Goal: Information Seeking & Learning: Find specific fact

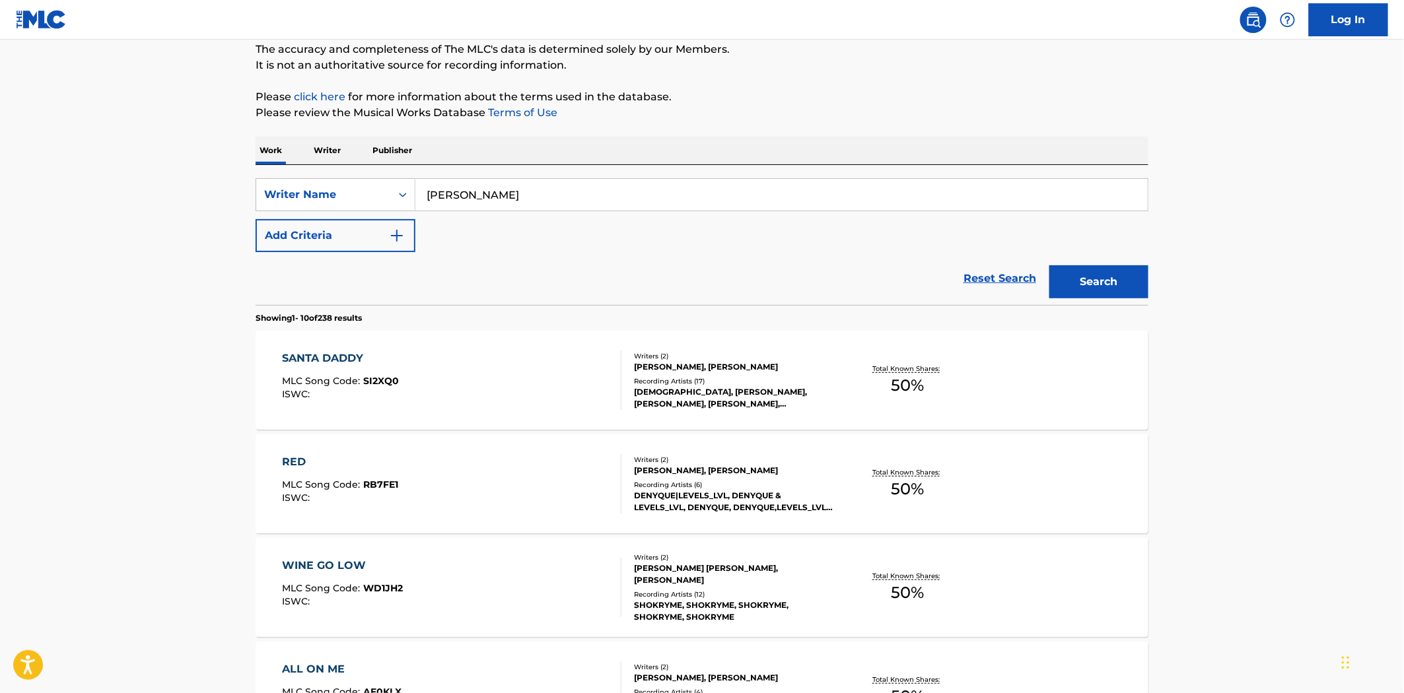
click at [269, 149] on p "Work" at bounding box center [270, 151] width 30 height 28
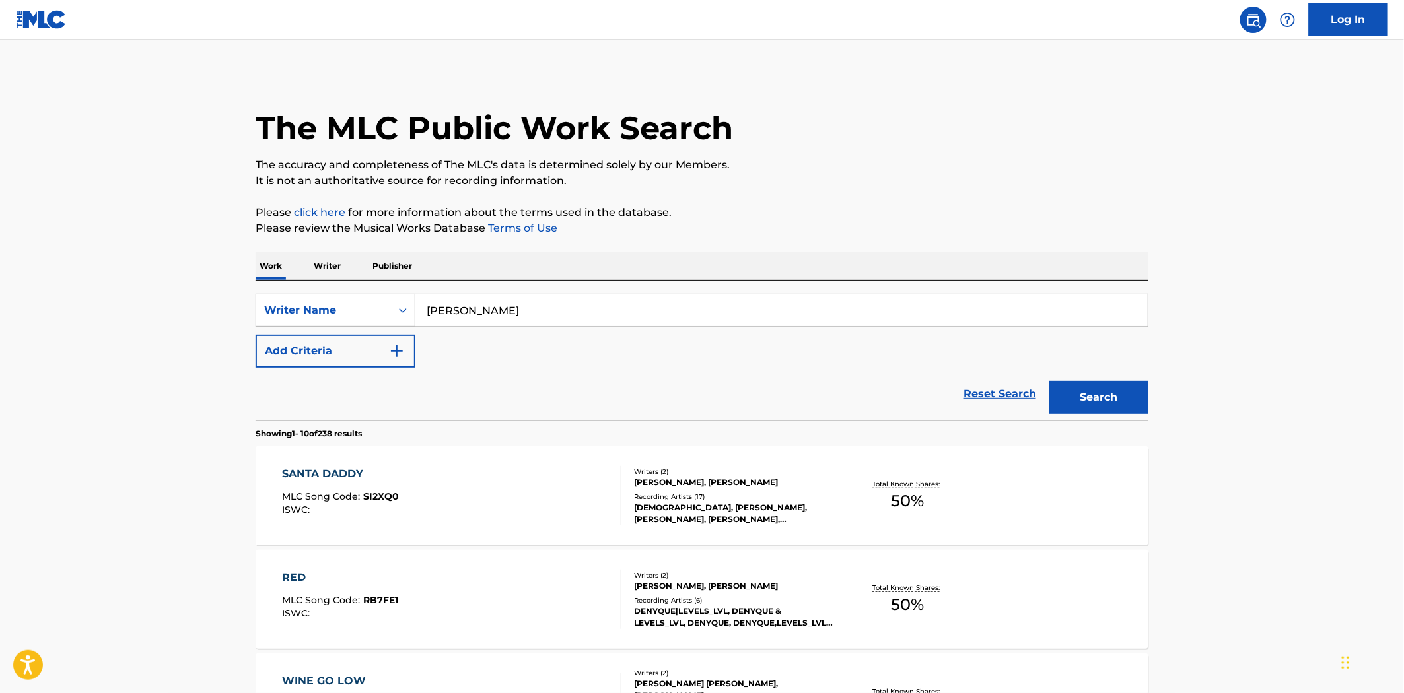
click at [399, 306] on icon "Search Form" at bounding box center [402, 310] width 13 height 13
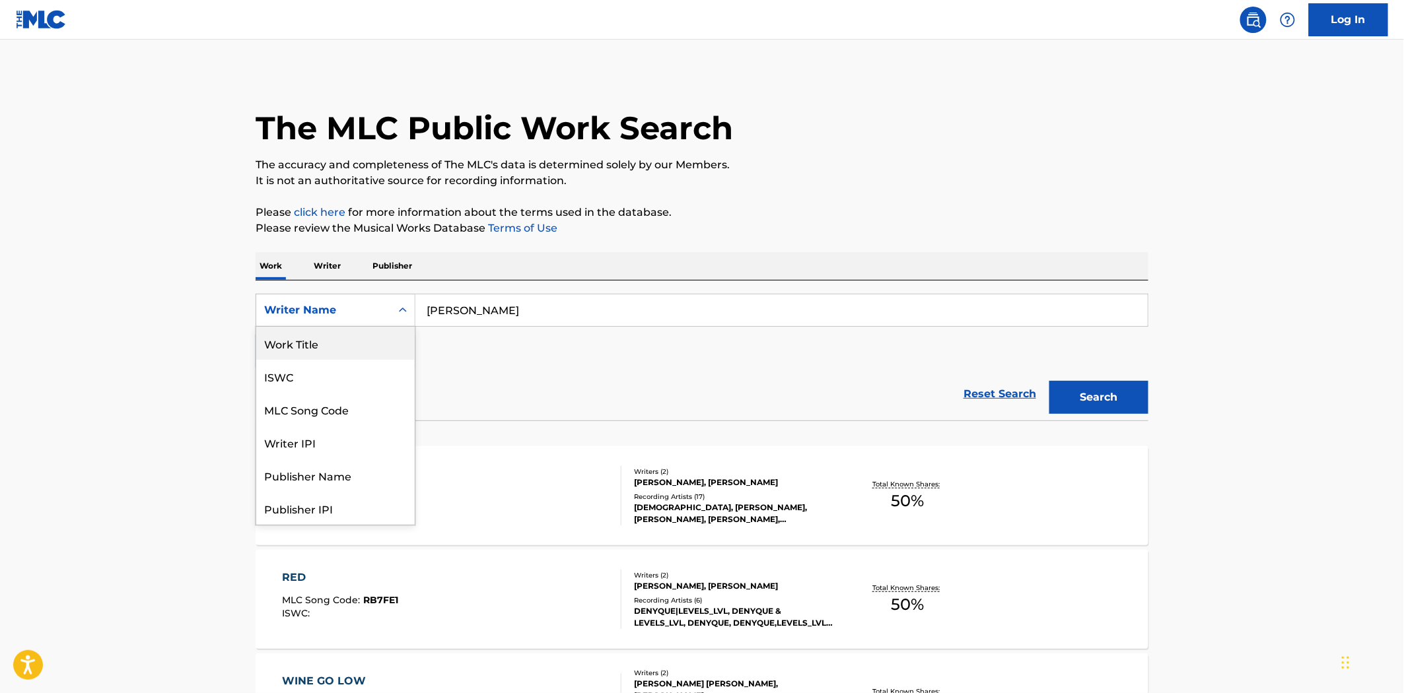
click at [317, 339] on div "Work Title" at bounding box center [335, 343] width 158 height 33
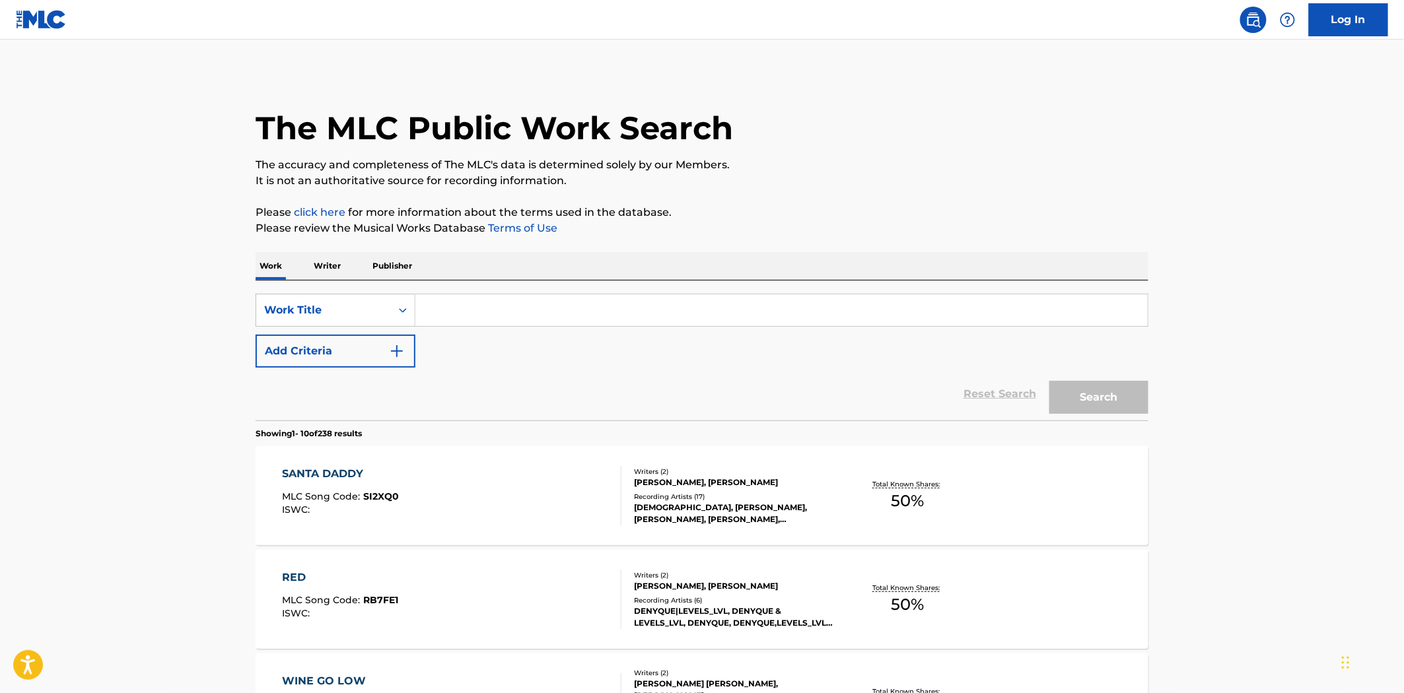
click at [537, 309] on input "Search Form" at bounding box center [781, 310] width 732 height 32
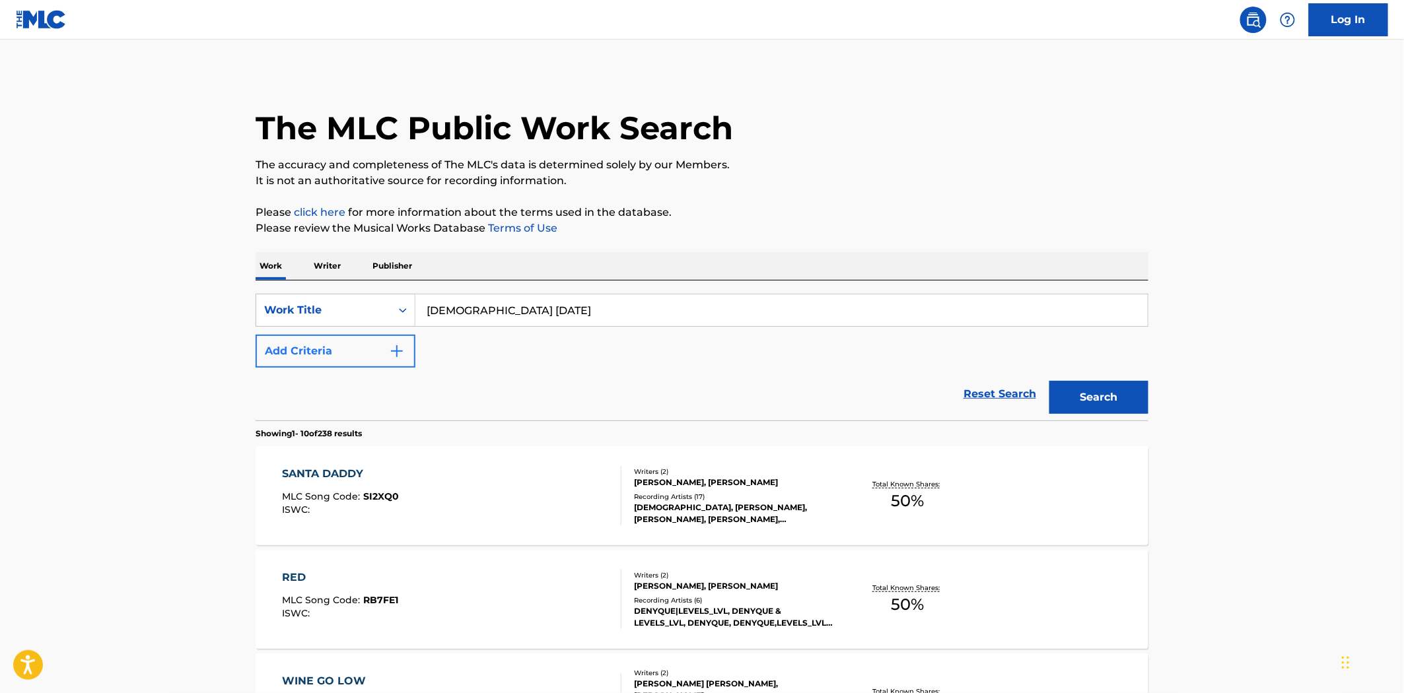
type input "[DEMOGRAPHIC_DATA] [DATE]"
click at [345, 345] on button "Add Criteria" at bounding box center [335, 351] width 160 height 33
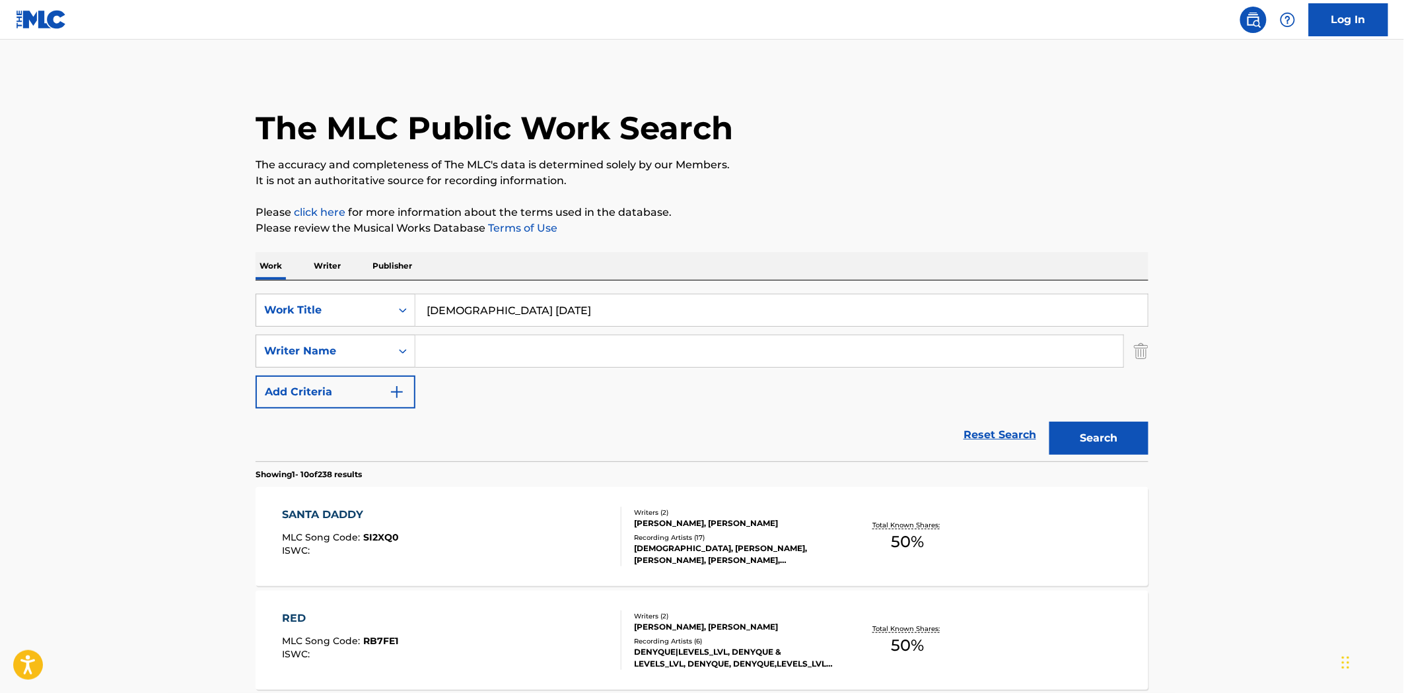
click at [493, 360] on input "Search Form" at bounding box center [769, 351] width 708 height 32
paste input "[PERSON_NAME]"
type input "[PERSON_NAME]"
click at [1109, 432] on button "Search" at bounding box center [1098, 438] width 99 height 33
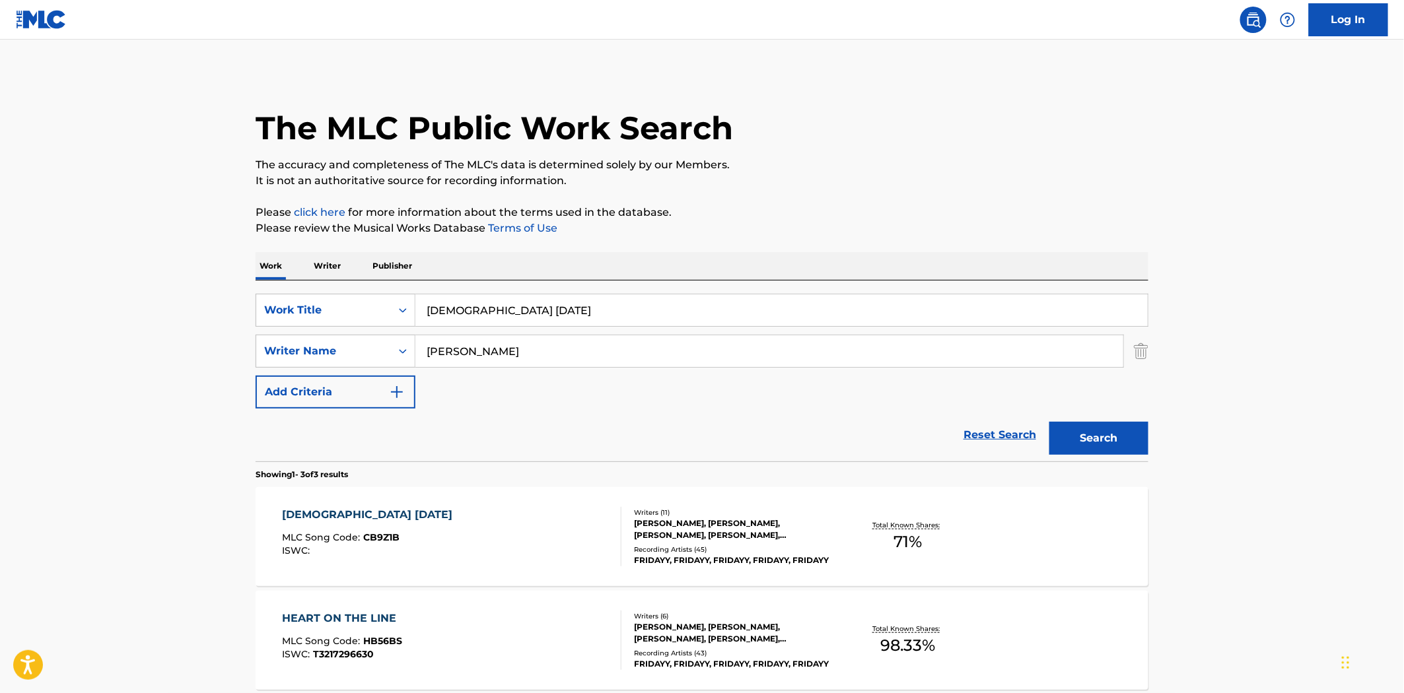
scroll to position [147, 0]
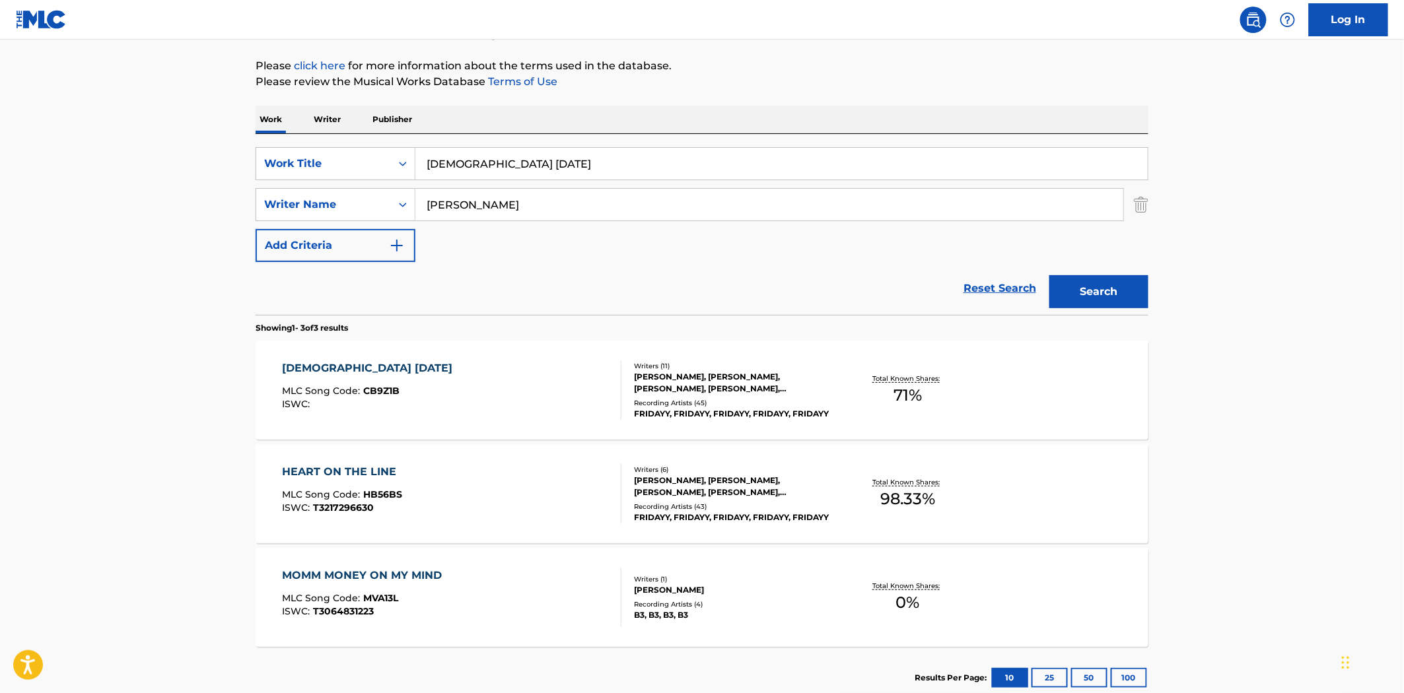
click at [532, 382] on div "[DEMOGRAPHIC_DATA] [DATE] MLC Song Code : CB9Z1B ISWC :" at bounding box center [452, 389] width 339 height 59
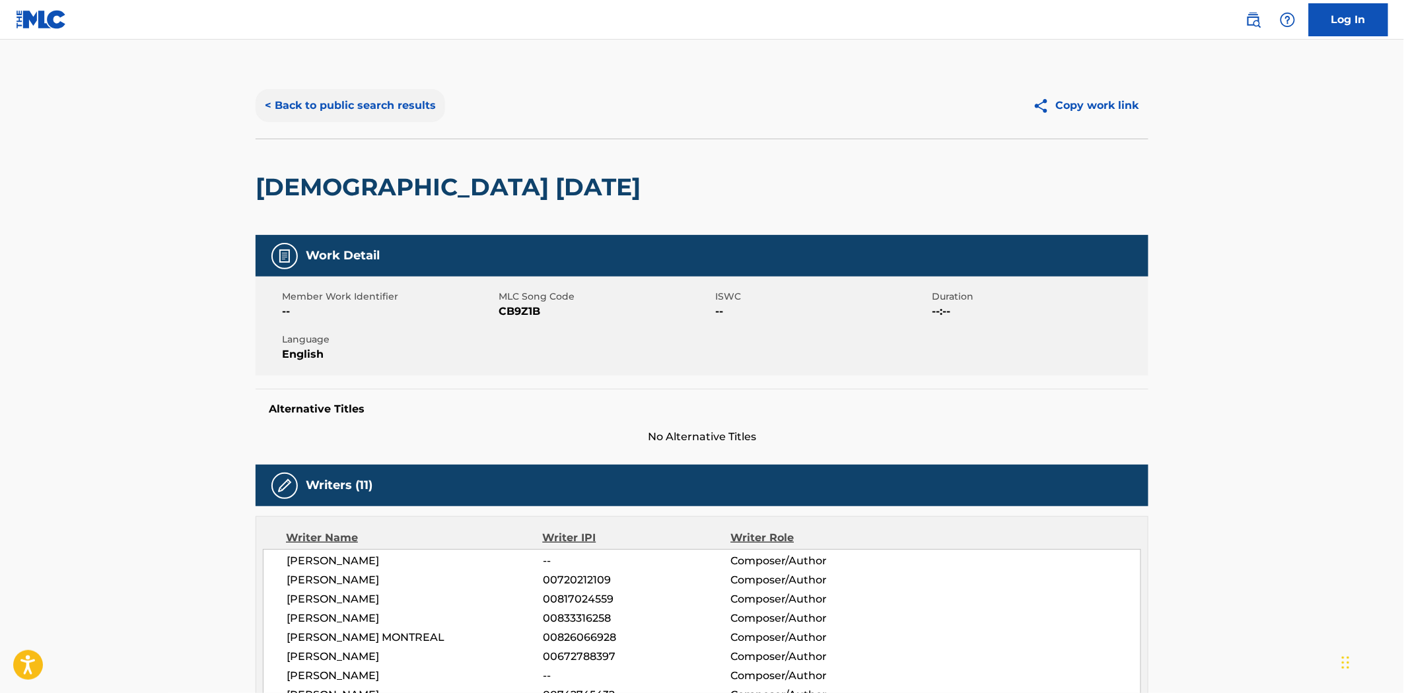
click at [353, 104] on button "< Back to public search results" at bounding box center [349, 105] width 189 height 33
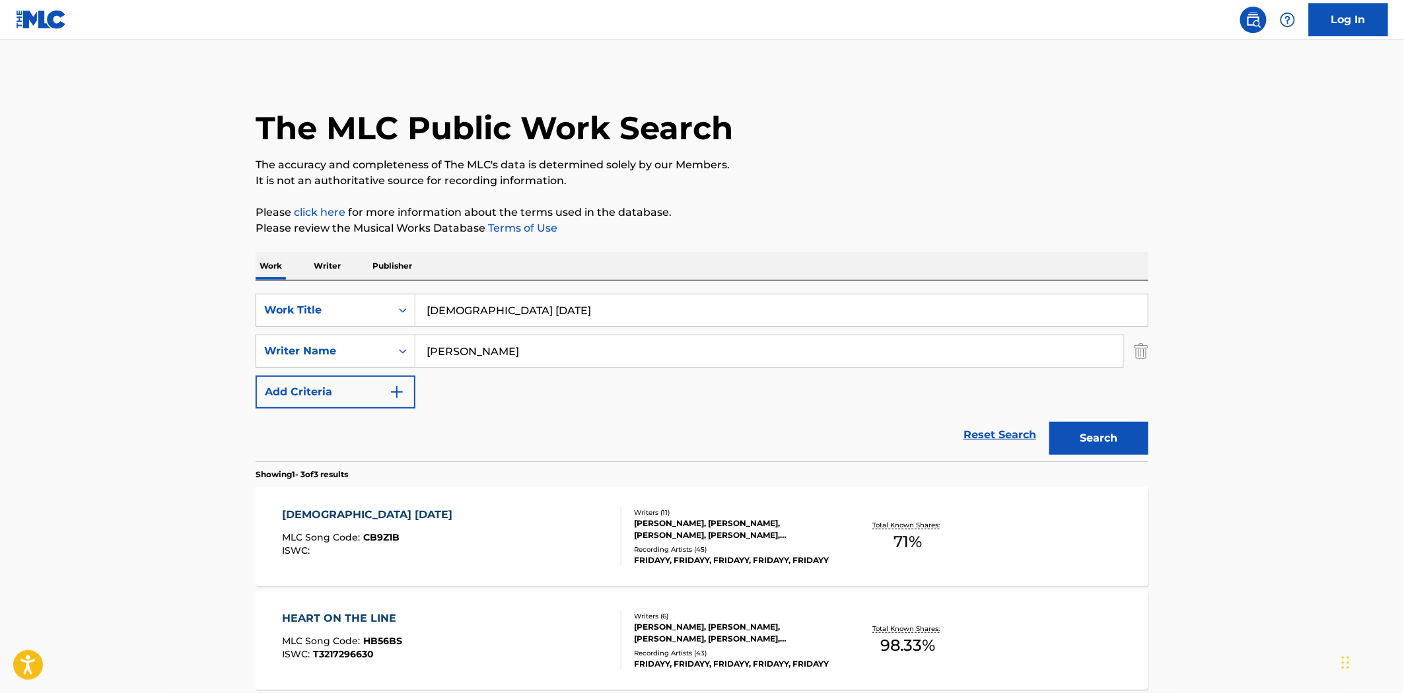
scroll to position [147, 0]
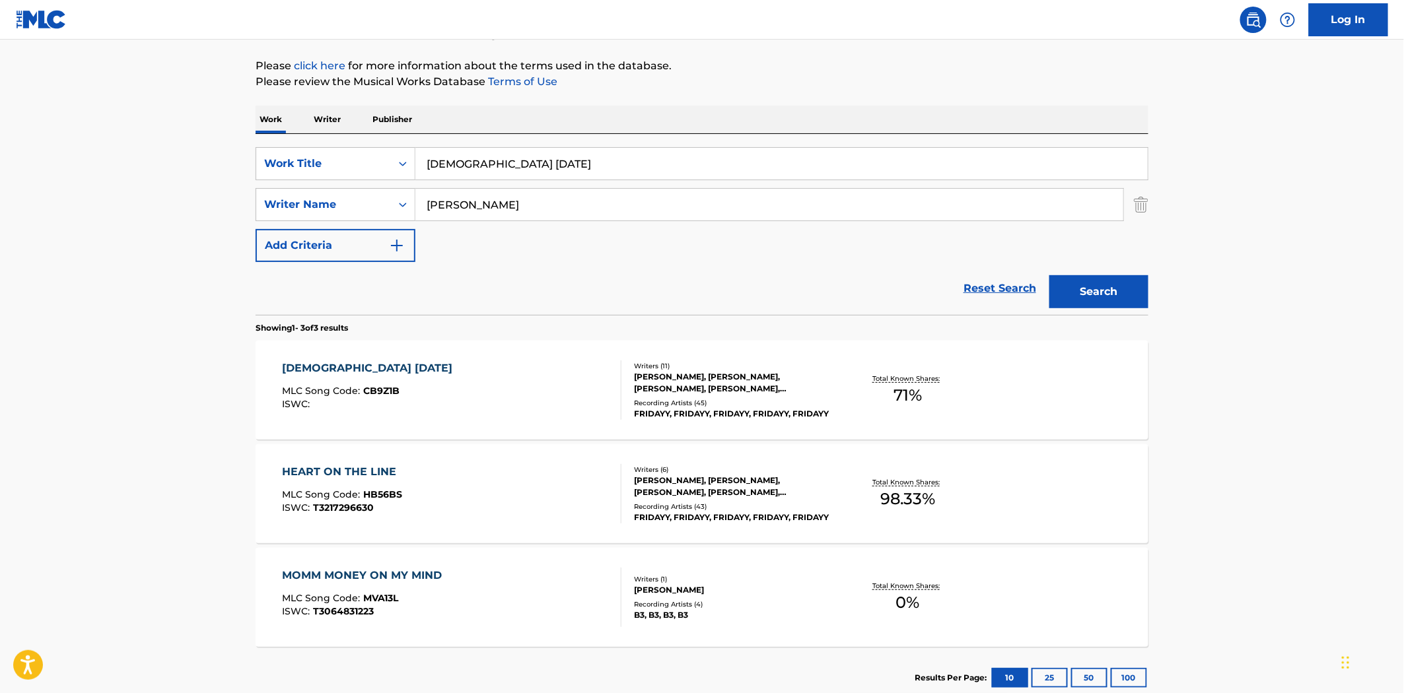
click at [510, 390] on div "[DEMOGRAPHIC_DATA] [DATE] MLC Song Code : CB9Z1B ISWC :" at bounding box center [452, 389] width 339 height 59
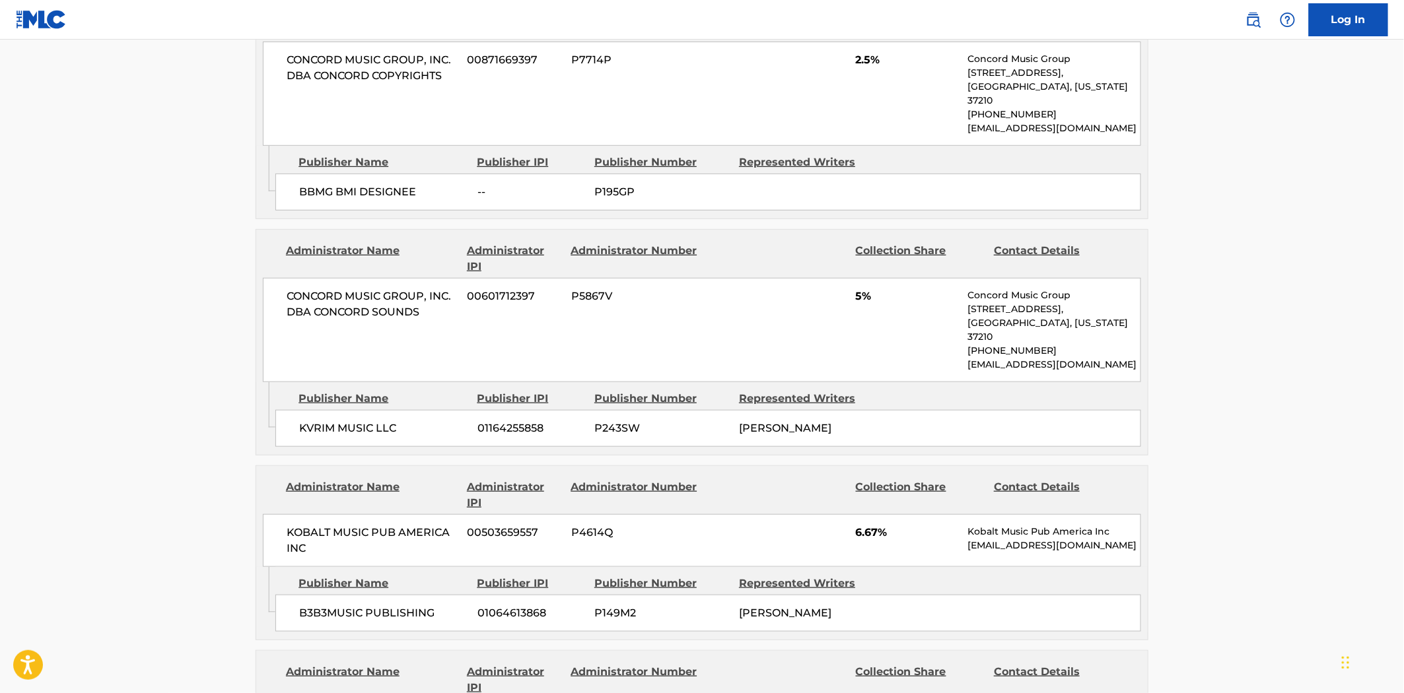
scroll to position [2494, 0]
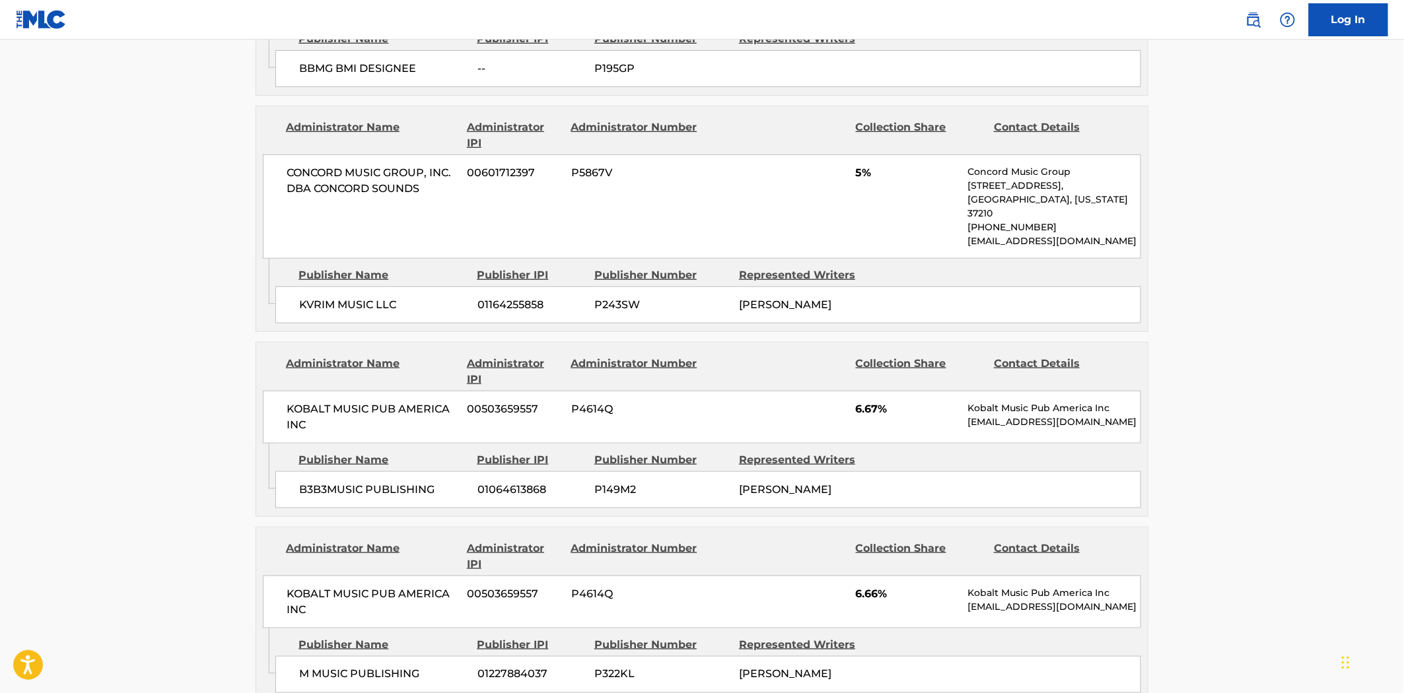
drag, startPoint x: 801, startPoint y: 626, endPoint x: 736, endPoint y: 625, distance: 65.4
click at [736, 656] on div "M MUSIC PUBLISHING 01227884037 P322KL [PERSON_NAME]" at bounding box center [708, 674] width 866 height 37
copy span "[PERSON_NAME]"
drag, startPoint x: 817, startPoint y: 604, endPoint x: 735, endPoint y: 603, distance: 81.2
click at [735, 656] on div "M MUSIC PUBLISHING 01227884037 P322KL [PERSON_NAME]" at bounding box center [708, 674] width 866 height 37
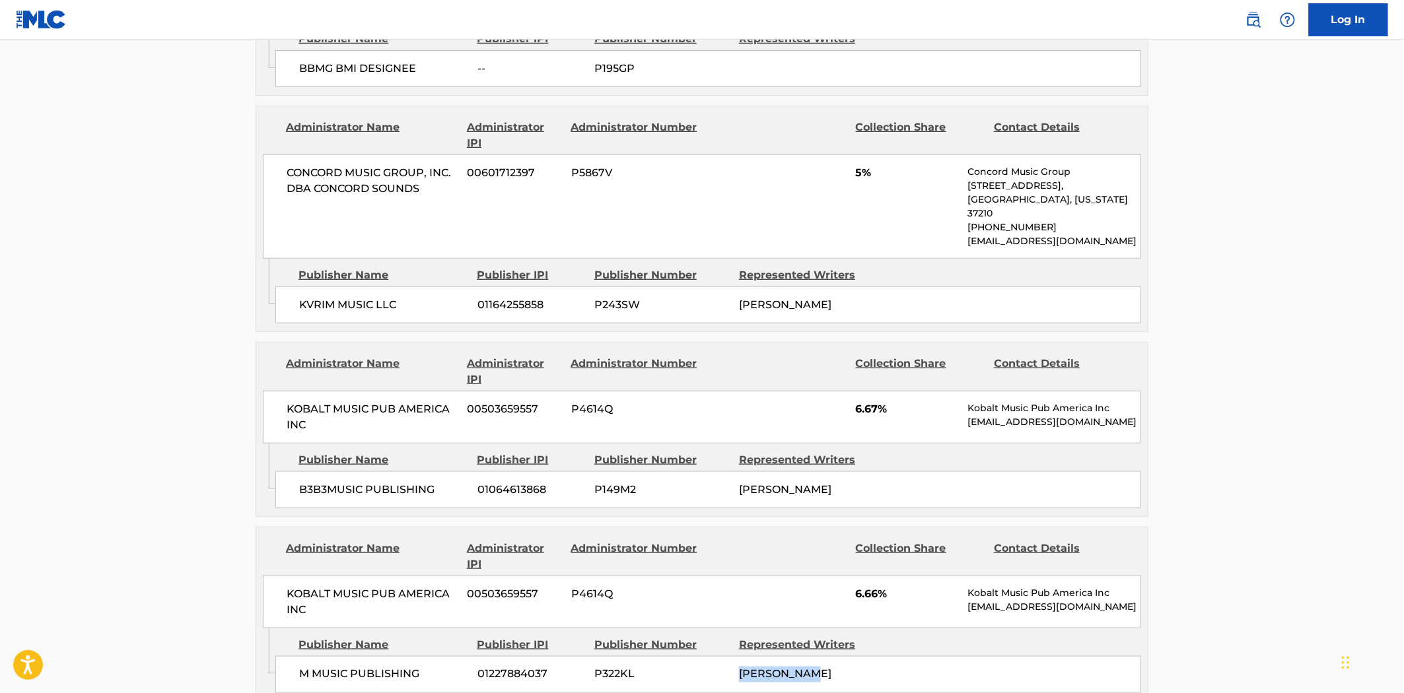
copy span "[PERSON_NAME]"
click at [777, 483] on span "[PERSON_NAME]" at bounding box center [785, 489] width 92 height 13
click at [784, 483] on span "[PERSON_NAME]" at bounding box center [785, 489] width 92 height 13
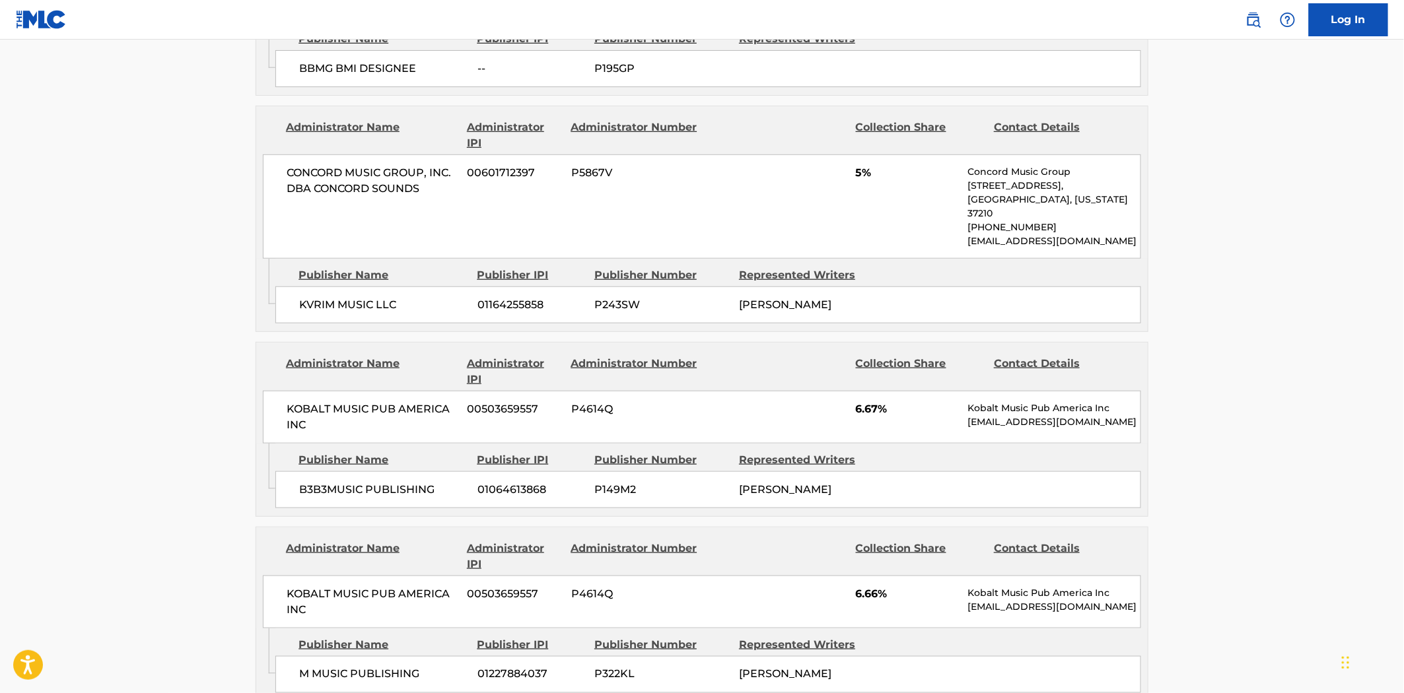
copy span "[PERSON_NAME]"
drag, startPoint x: 800, startPoint y: 407, endPoint x: 737, endPoint y: 406, distance: 62.7
click at [737, 471] on div "B3B3MUSIC PUBLISHING 01064613868 P149M2 [PERSON_NAME]" at bounding box center [708, 489] width 866 height 37
copy span "[PERSON_NAME]"
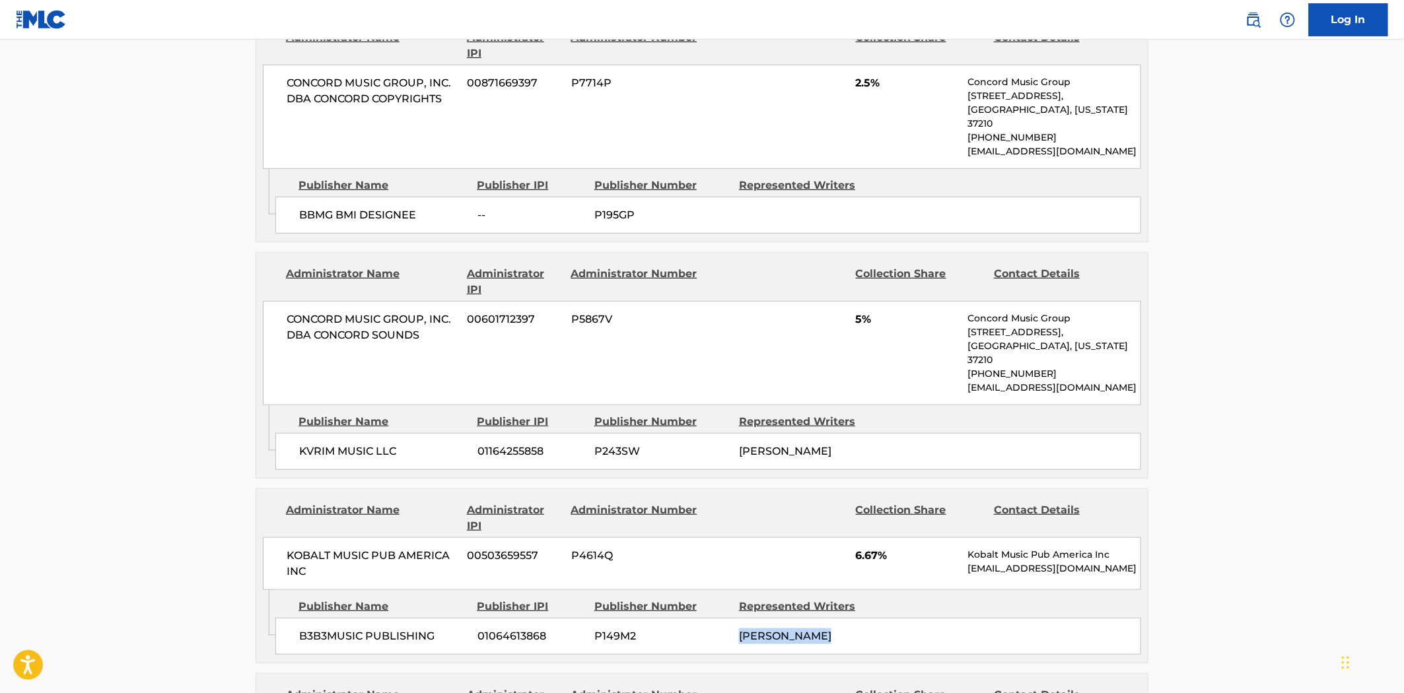
scroll to position [2274, 0]
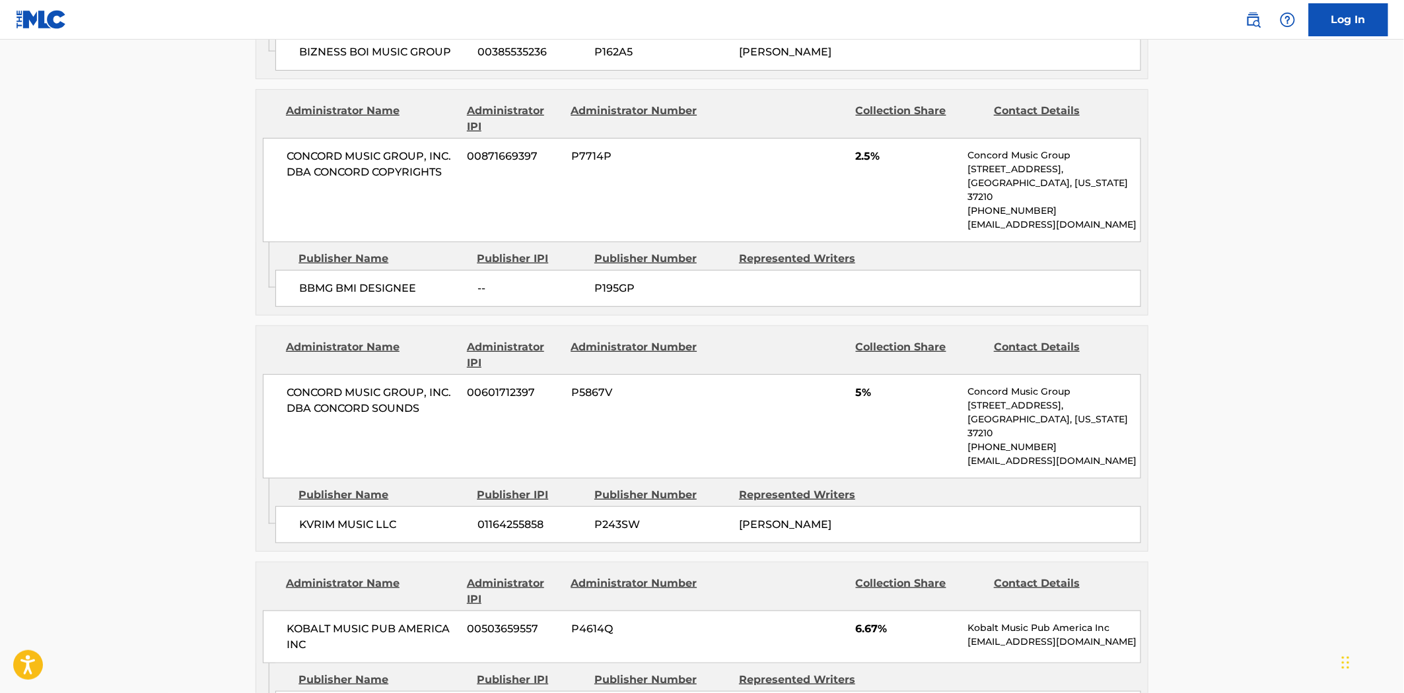
click at [831, 518] on span "[PERSON_NAME]" at bounding box center [785, 524] width 92 height 13
copy span "[PERSON_NAME]"
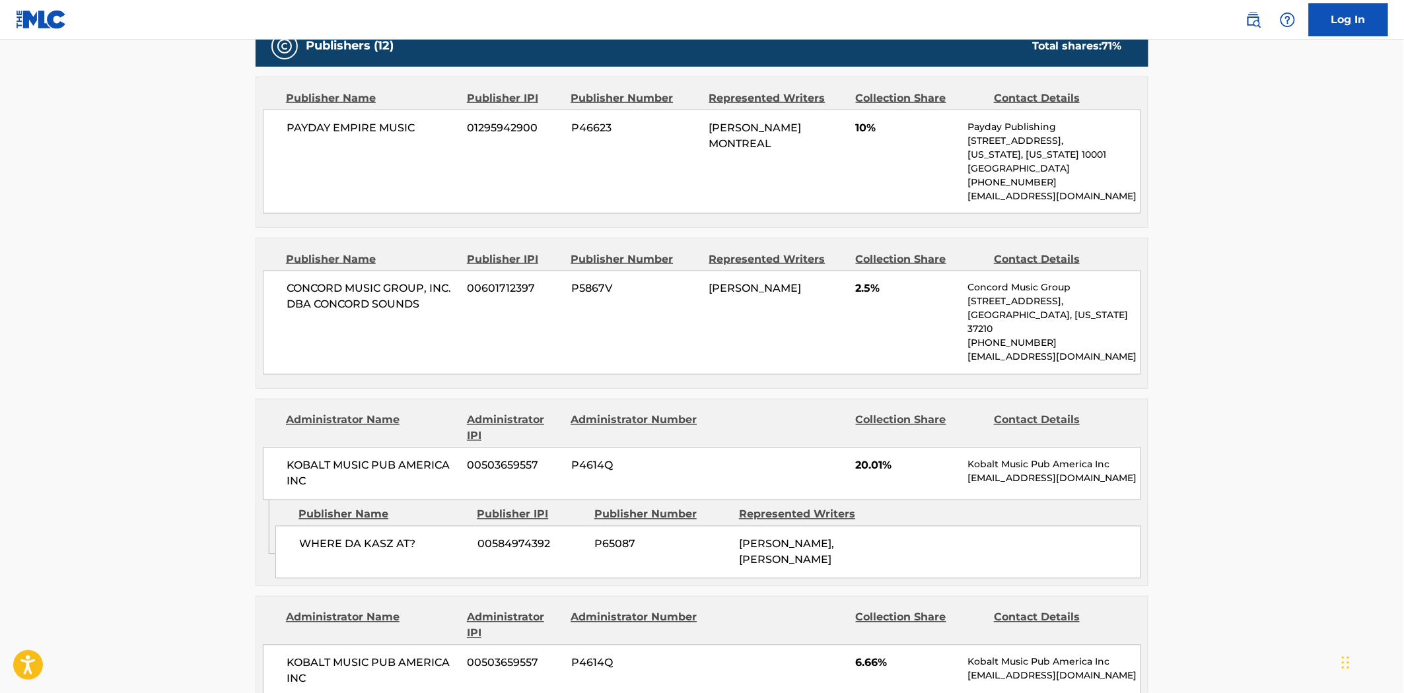
scroll to position [660, 0]
